Goal: Task Accomplishment & Management: Use online tool/utility

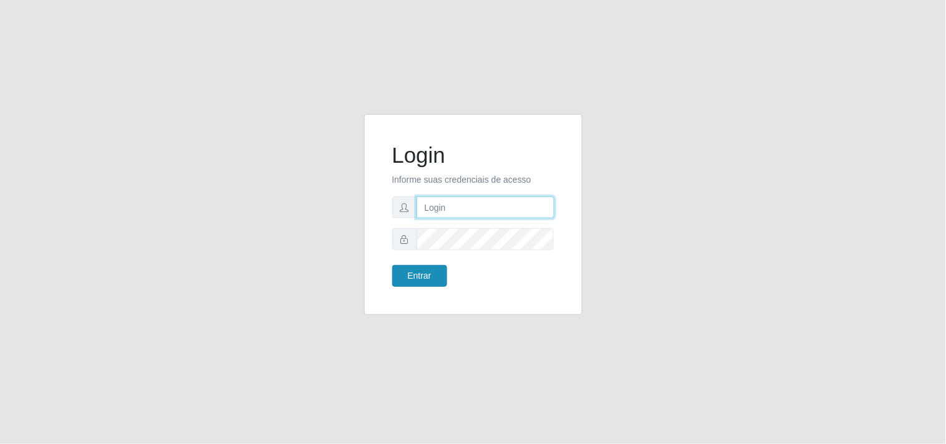
type input "analucia@cestao"
click at [432, 267] on button "Entrar" at bounding box center [419, 276] width 55 height 22
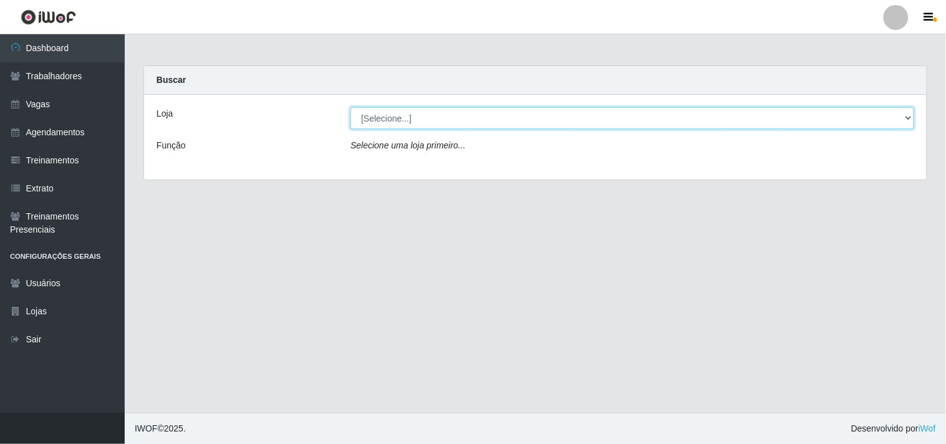
click at [445, 117] on select "[Selecione...] O Cestão - Geisel" at bounding box center [633, 118] width 564 height 22
select select "224"
click at [351, 107] on select "[Selecione...] O Cestão - Geisel" at bounding box center [633, 118] width 564 height 22
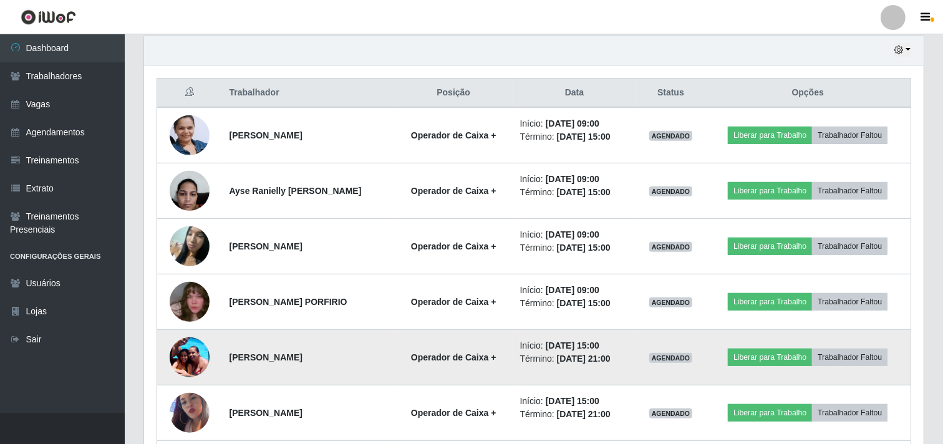
scroll to position [416, 0]
